Goal: Task Accomplishment & Management: Manage account settings

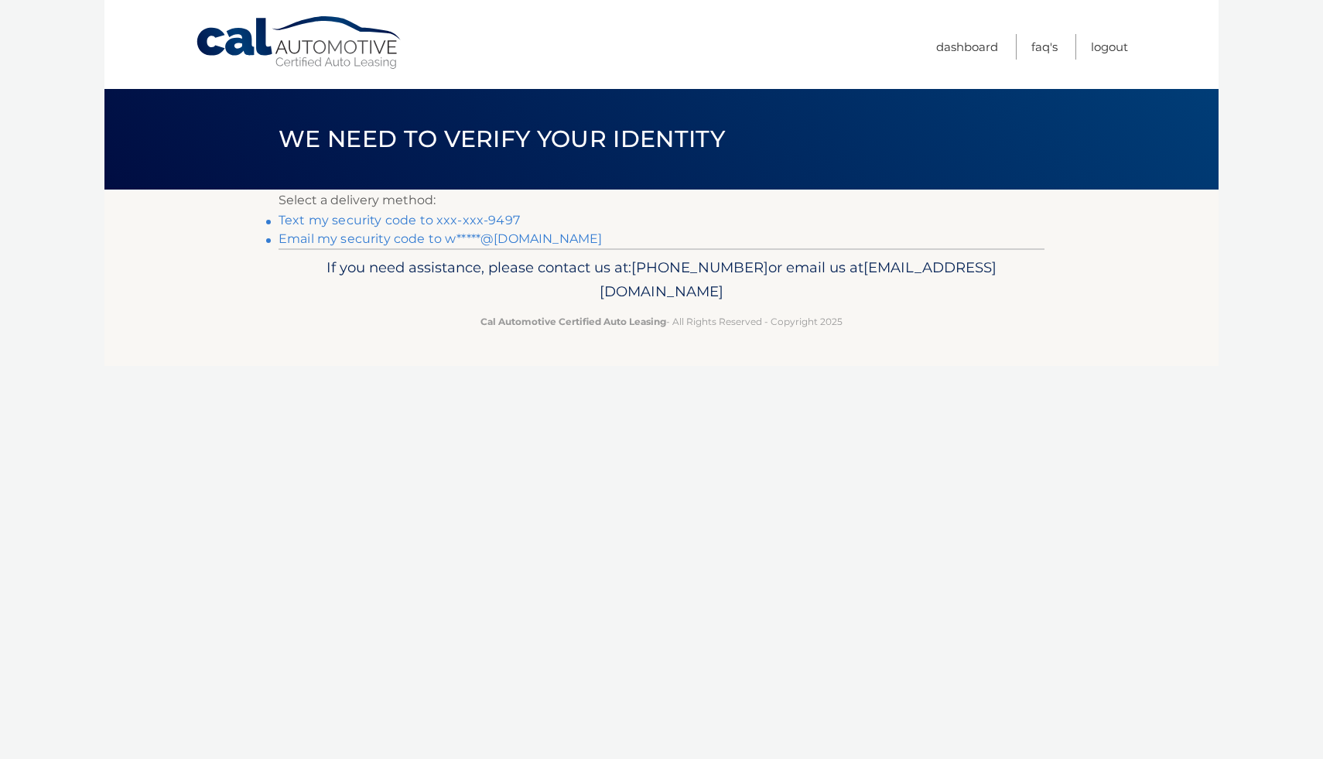
click at [419, 241] on link "Email my security code to w*****@hotmail.com" at bounding box center [440, 238] width 323 height 15
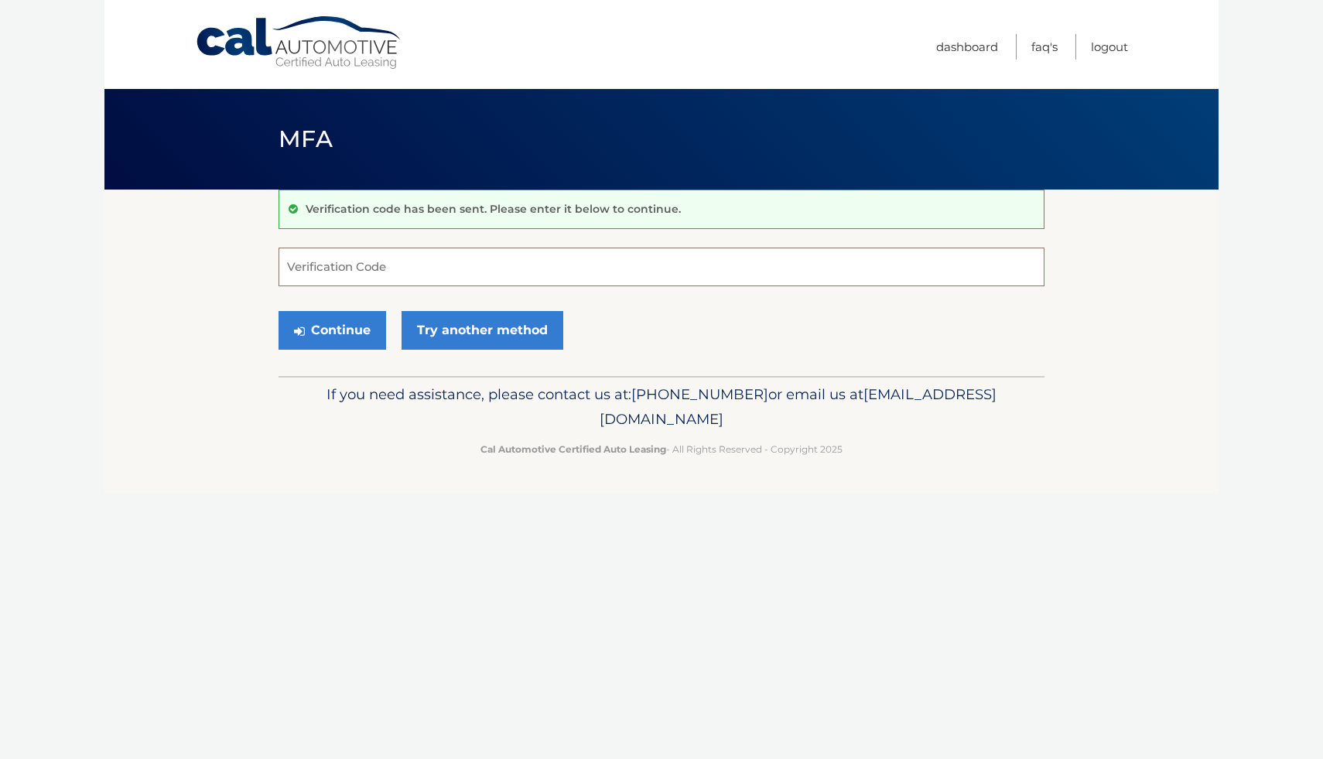
paste input "366499"
type input "366499"
click at [344, 337] on button "Continue" at bounding box center [333, 330] width 108 height 39
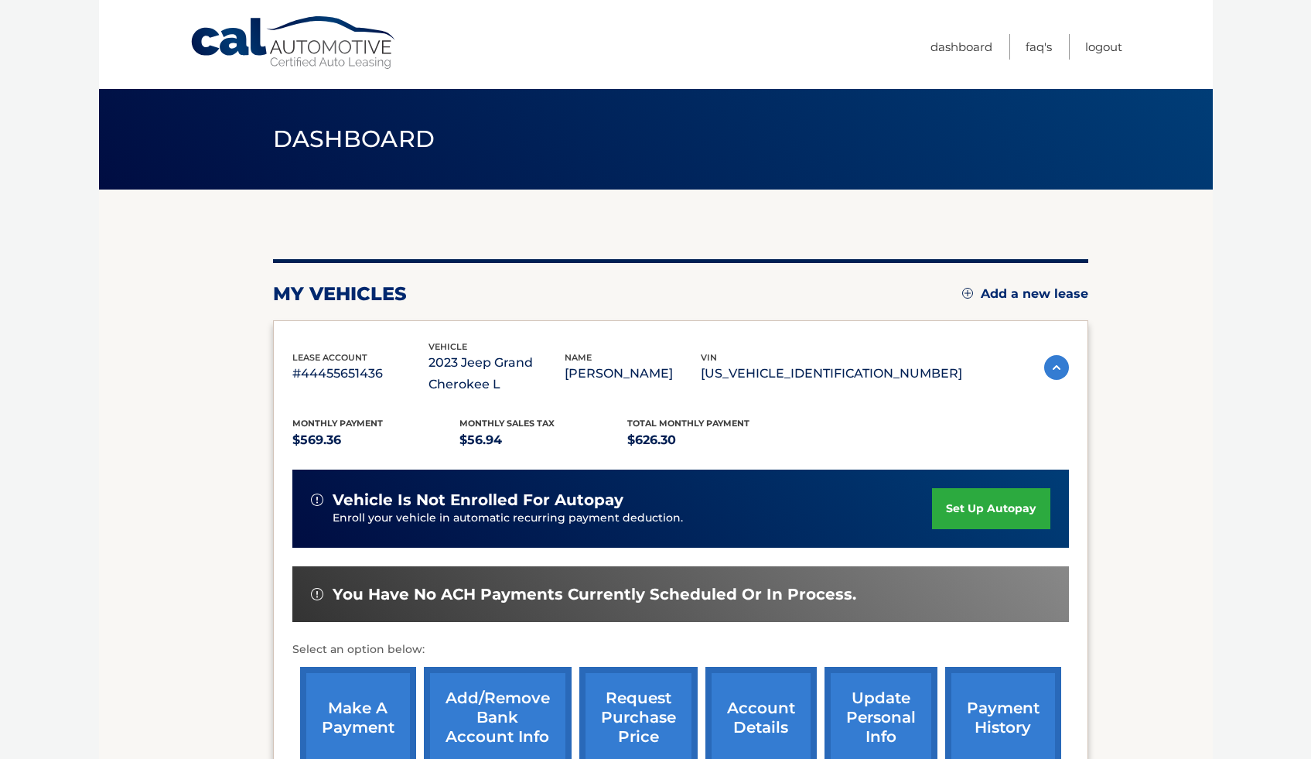
scroll to position [118, 0]
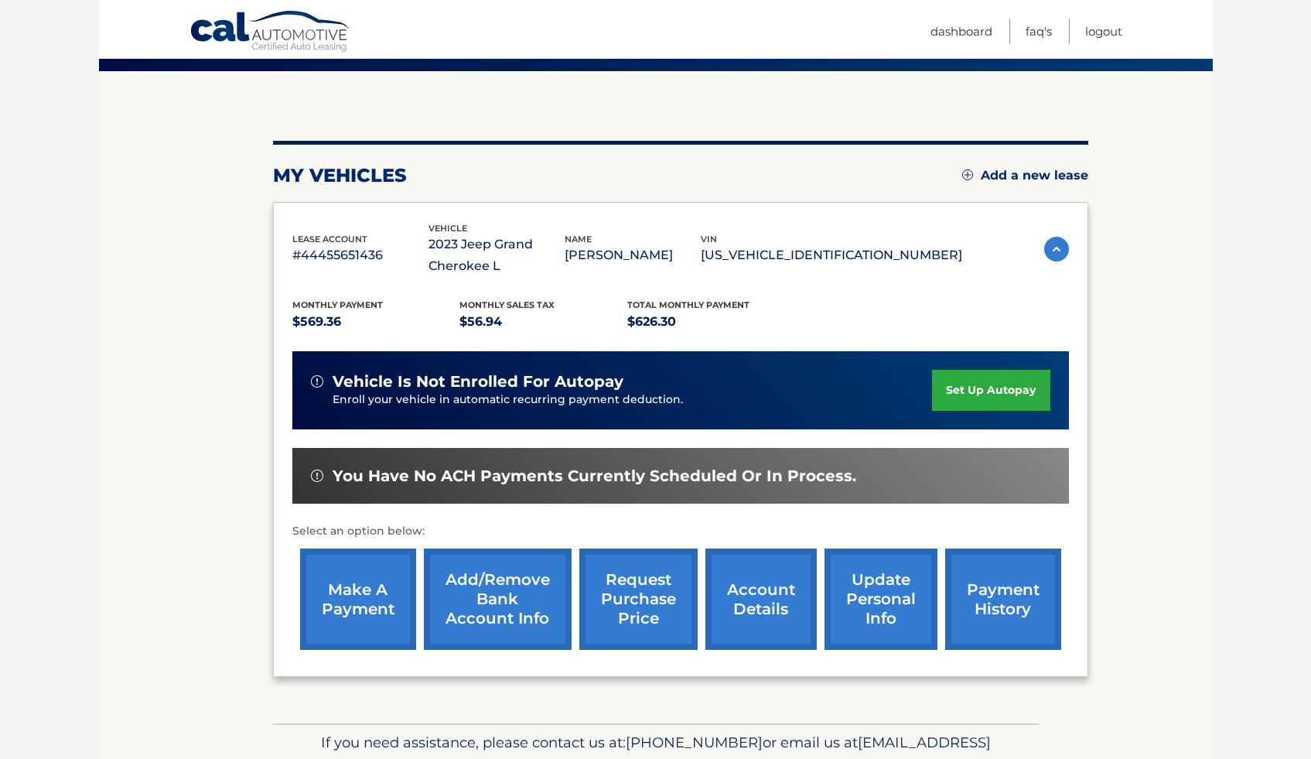
click at [477, 597] on link "Add/Remove bank account info" at bounding box center [498, 599] width 148 height 101
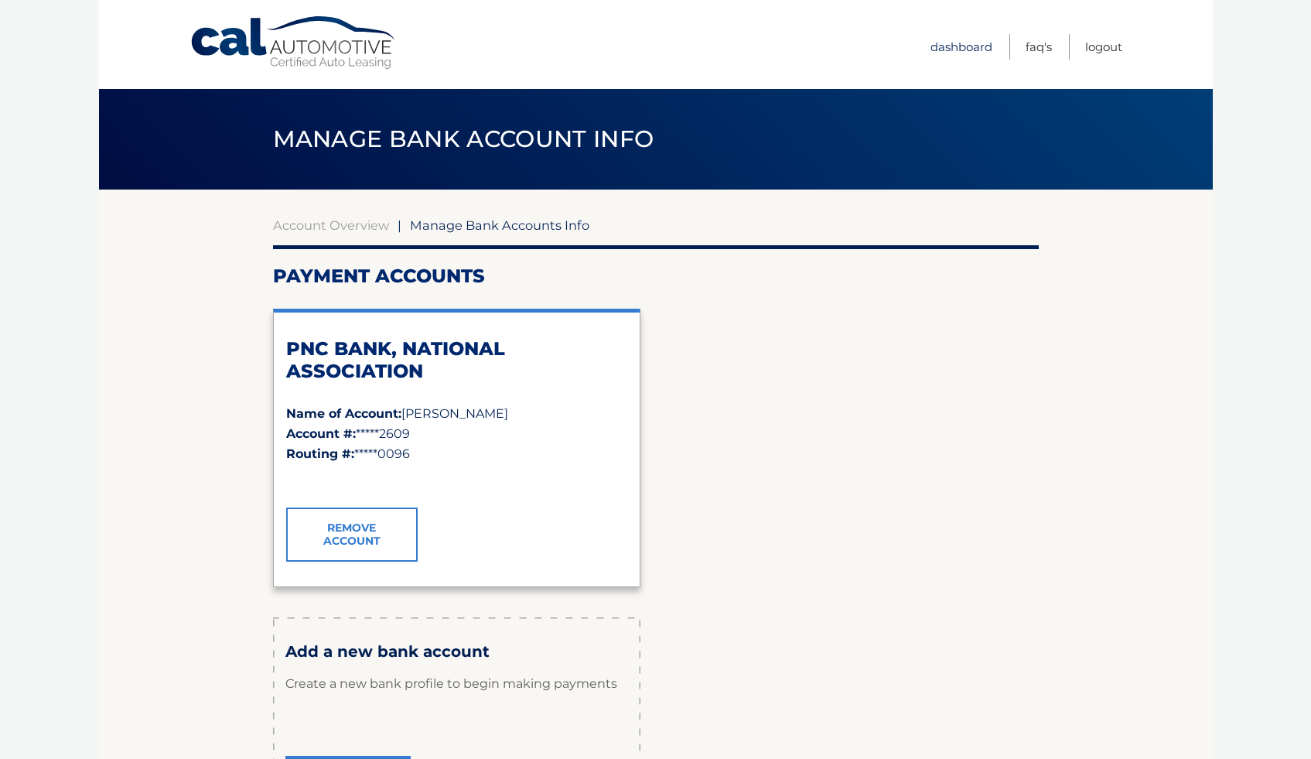
click at [940, 45] on link "Dashboard" at bounding box center [962, 47] width 62 height 26
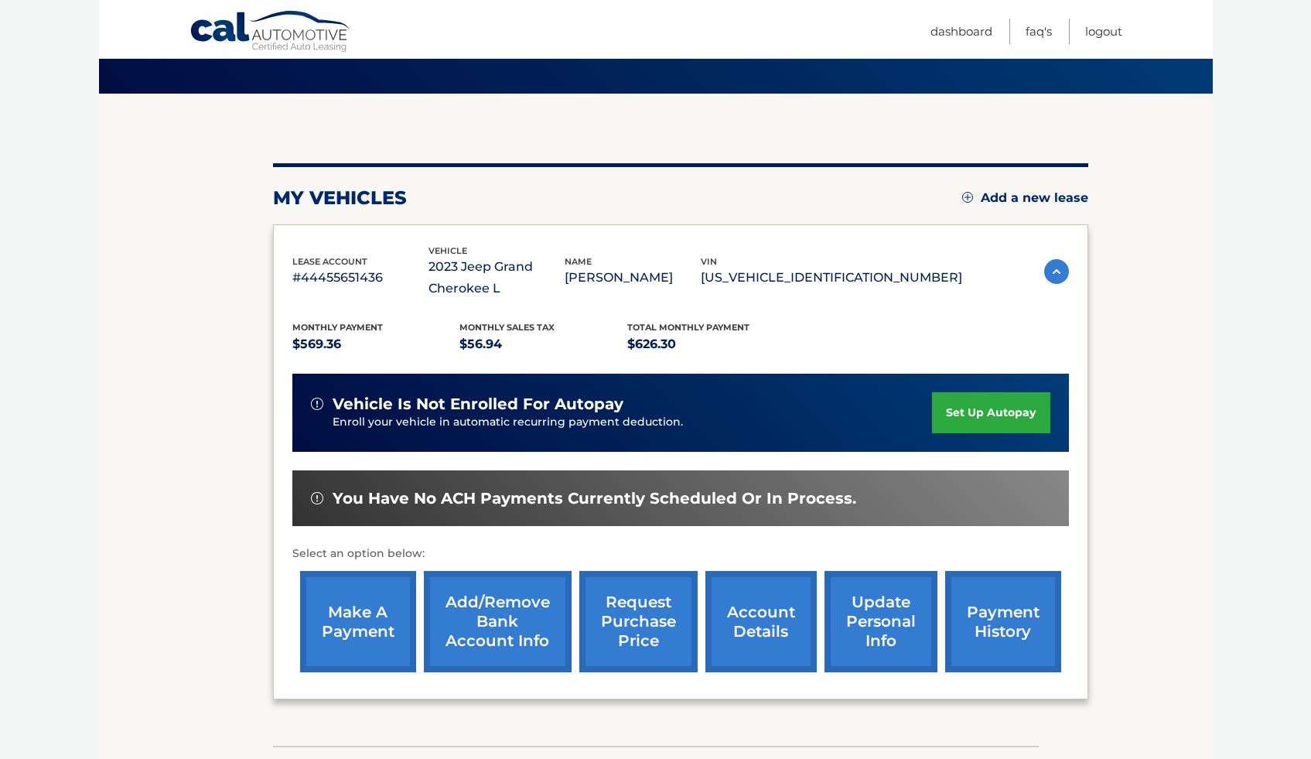
scroll to position [101, 0]
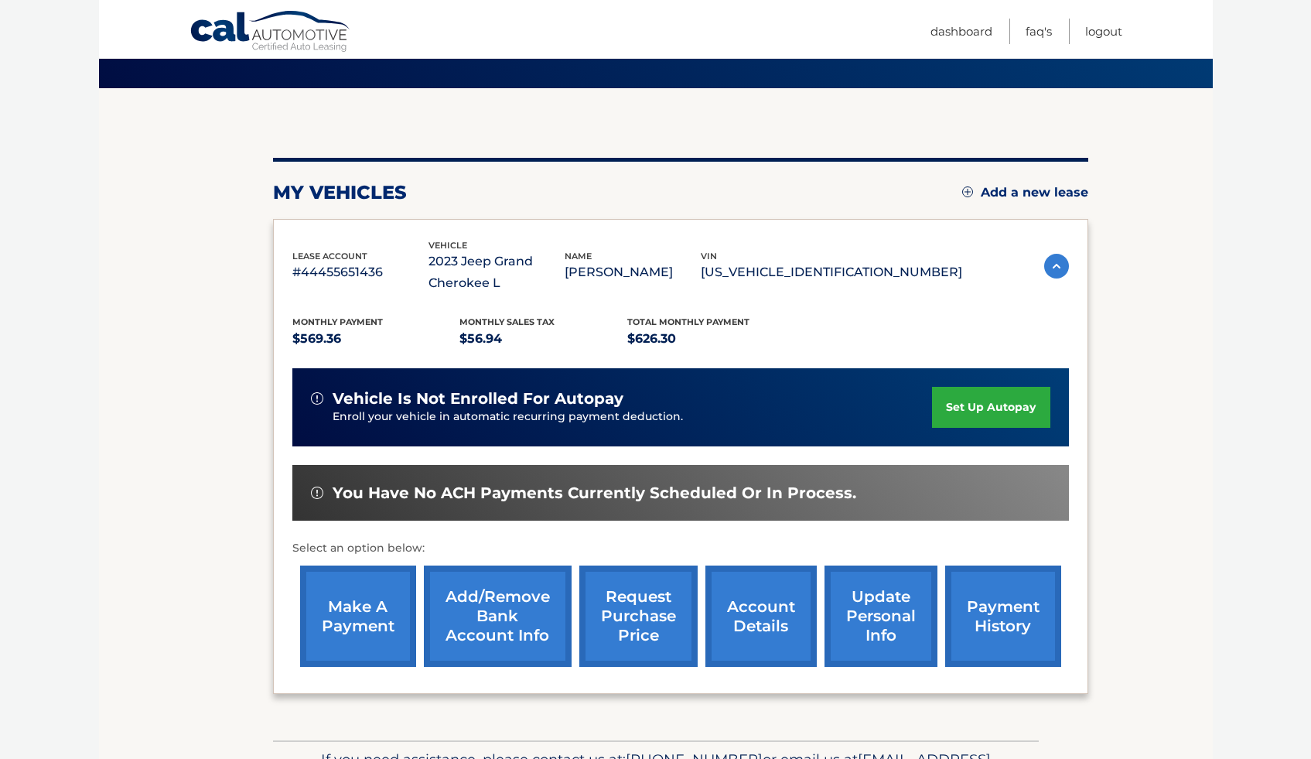
click at [963, 408] on link "set up autopay" at bounding box center [991, 407] width 118 height 41
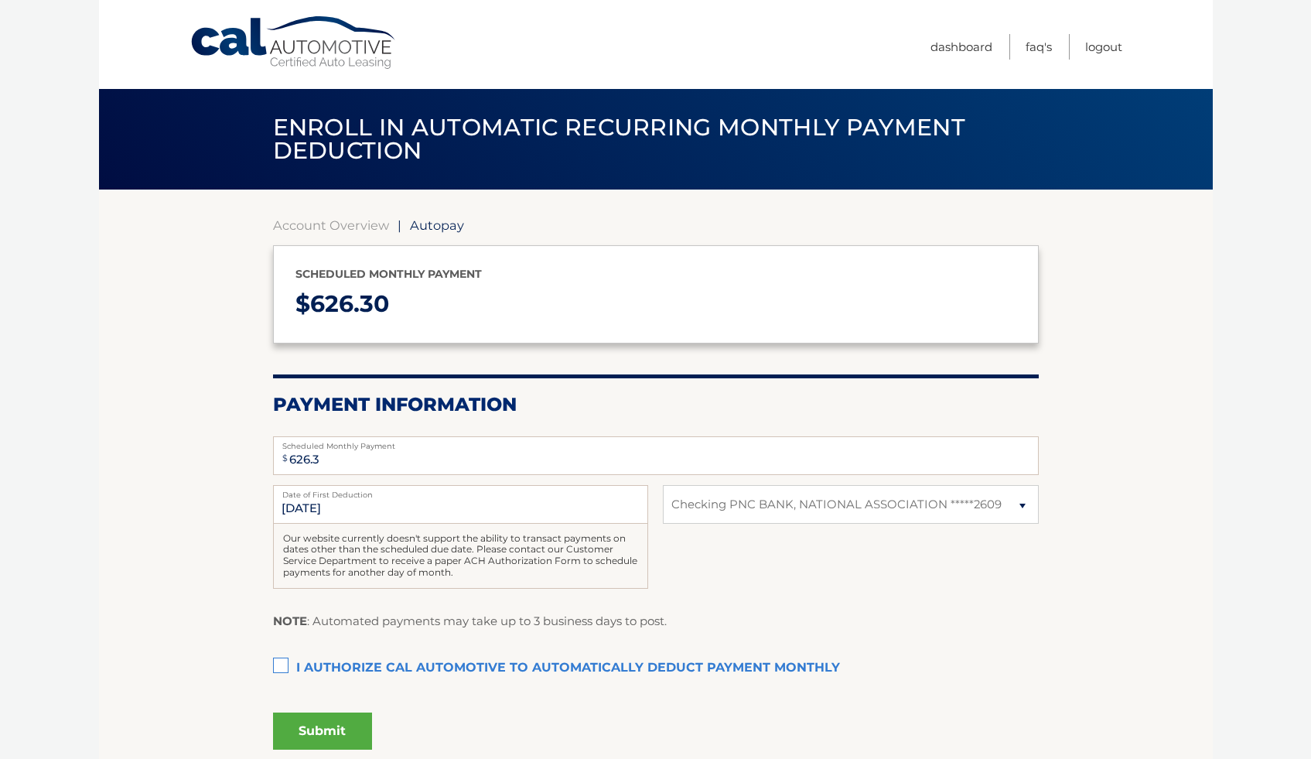
select select "ZWQ2ZGFiMTgtNjVlZC00ZTM0LWJjNGMtODA2OGQ1MGNiZDg2"
